Goal: Transaction & Acquisition: Obtain resource

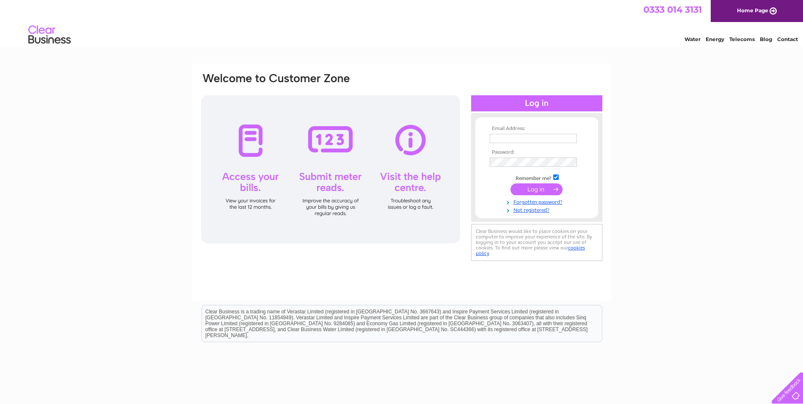
type input "lisa.mcgregor@gmthomson.co.uk"
click at [533, 187] on input "submit" at bounding box center [536, 189] width 52 height 12
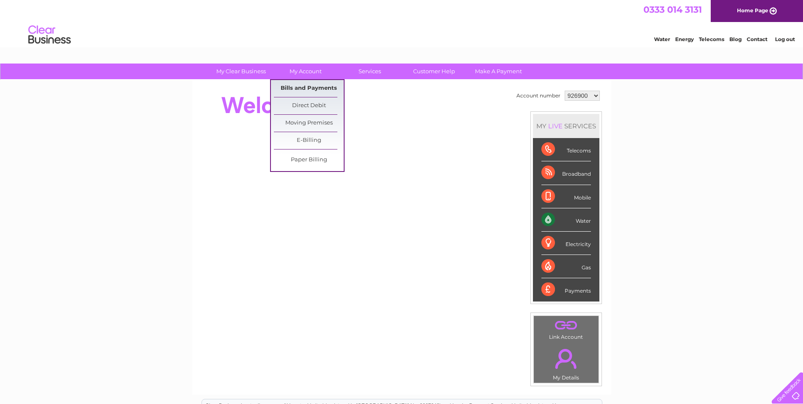
click at [305, 87] on link "Bills and Payments" at bounding box center [309, 88] width 70 height 17
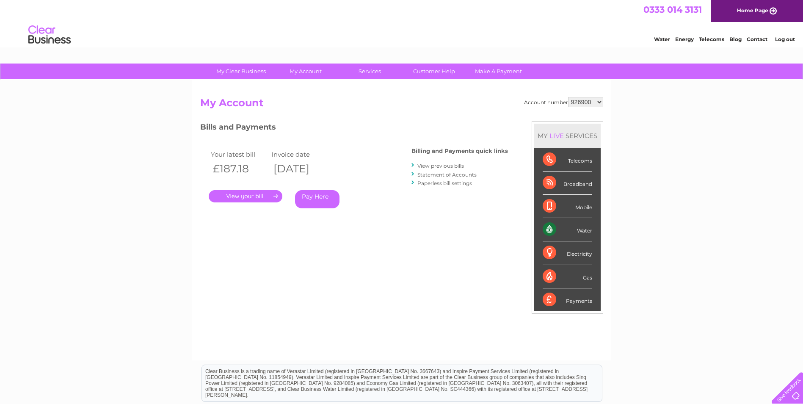
click at [234, 196] on link "." at bounding box center [246, 196] width 74 height 12
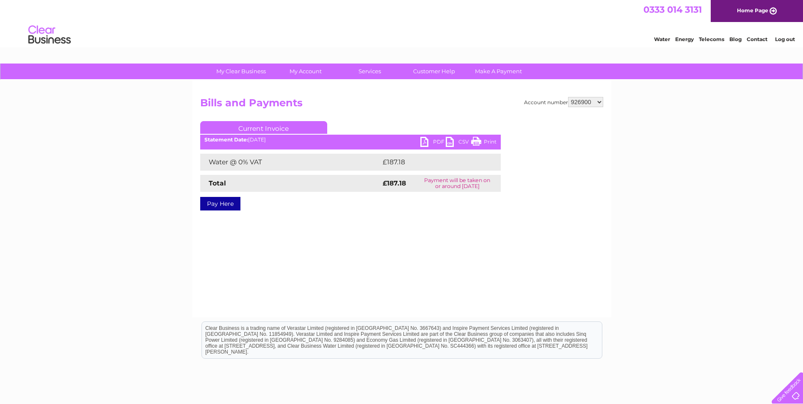
click at [421, 140] on link "PDF" at bounding box center [432, 143] width 25 height 12
click at [594, 104] on select "926900 1092126 1092240 1125167" at bounding box center [585, 102] width 35 height 10
select select "1092126"
click at [568, 97] on select "926900 1092126 1092240 1125167" at bounding box center [585, 102] width 35 height 10
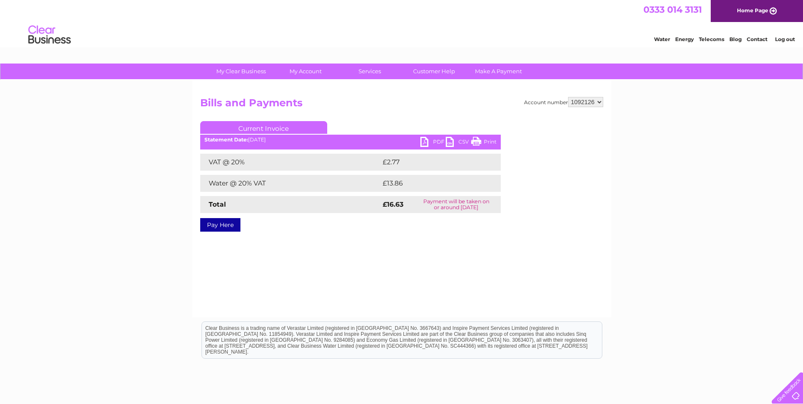
click at [424, 143] on link "PDF" at bounding box center [432, 143] width 25 height 12
click at [597, 105] on select "926900 1092126 1092240 1125167" at bounding box center [585, 102] width 35 height 10
select select "1092240"
click at [568, 97] on select "926900 1092126 1092240 1125167" at bounding box center [585, 102] width 35 height 10
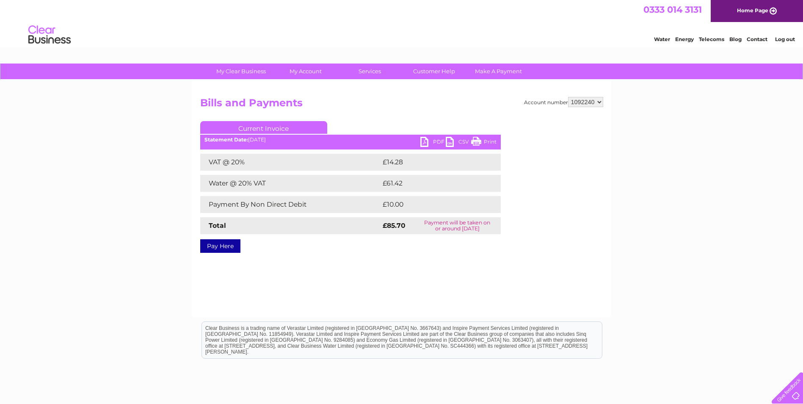
click at [421, 140] on link "PDF" at bounding box center [432, 143] width 25 height 12
click at [788, 39] on link "Log out" at bounding box center [785, 39] width 20 height 6
